Goal: Book appointment/travel/reservation

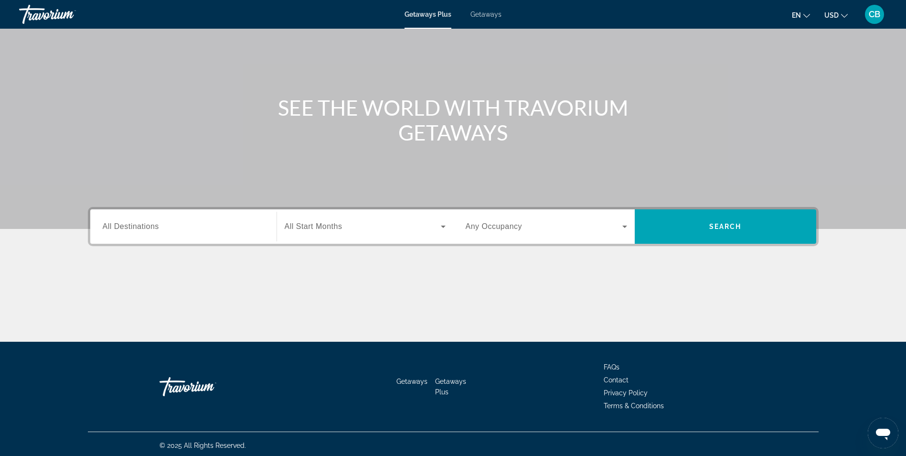
scroll to position [61, 0]
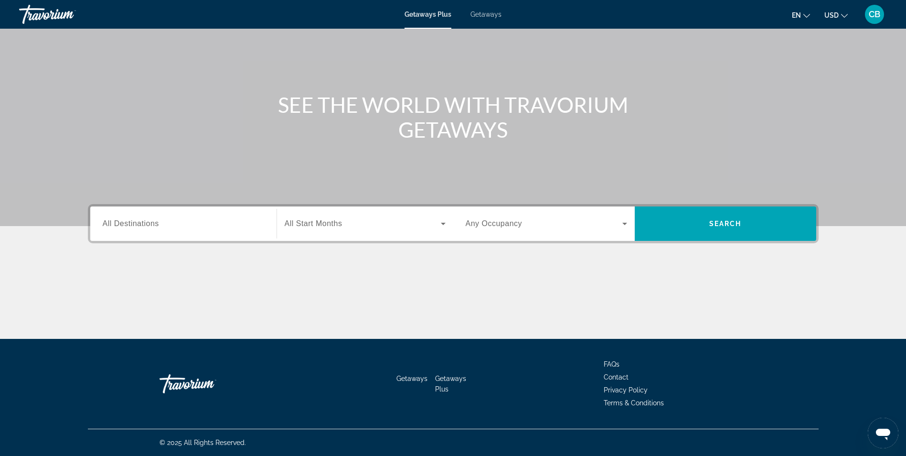
click at [146, 225] on span "All Destinations" at bounding box center [131, 223] width 56 height 8
click at [146, 225] on input "Destination All Destinations" at bounding box center [183, 223] width 161 height 11
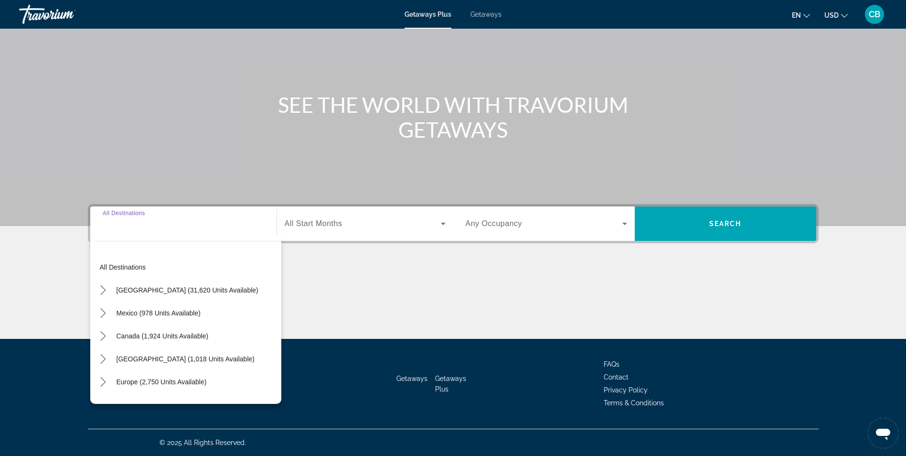
click at [140, 236] on div "All destinations United States (31,620 units available) Mexico (978 units avail…" at bounding box center [185, 320] width 191 height 168
click at [143, 222] on span "All Destinations" at bounding box center [131, 223] width 56 height 8
click at [143, 222] on input "Destination All Destinations" at bounding box center [183, 223] width 161 height 11
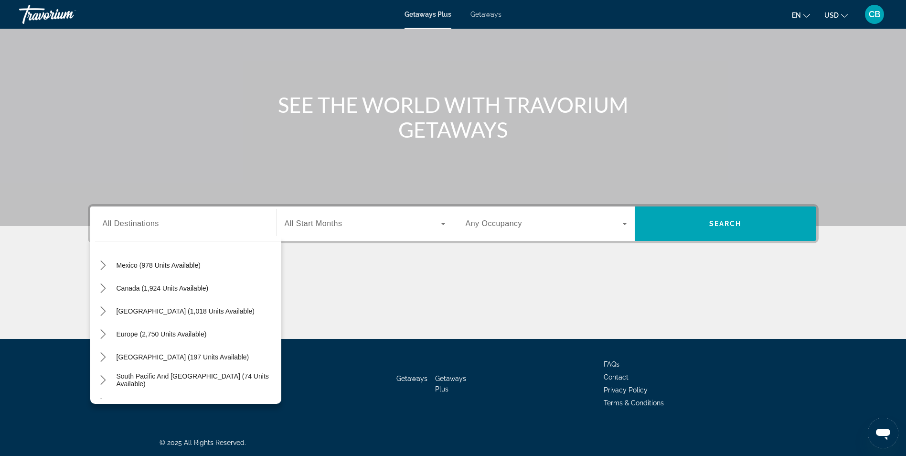
scroll to position [96, 0]
click at [129, 219] on div "Destination All Destinations" at bounding box center [183, 223] width 161 height 27
